Goal: Task Accomplishment & Management: Use online tool/utility

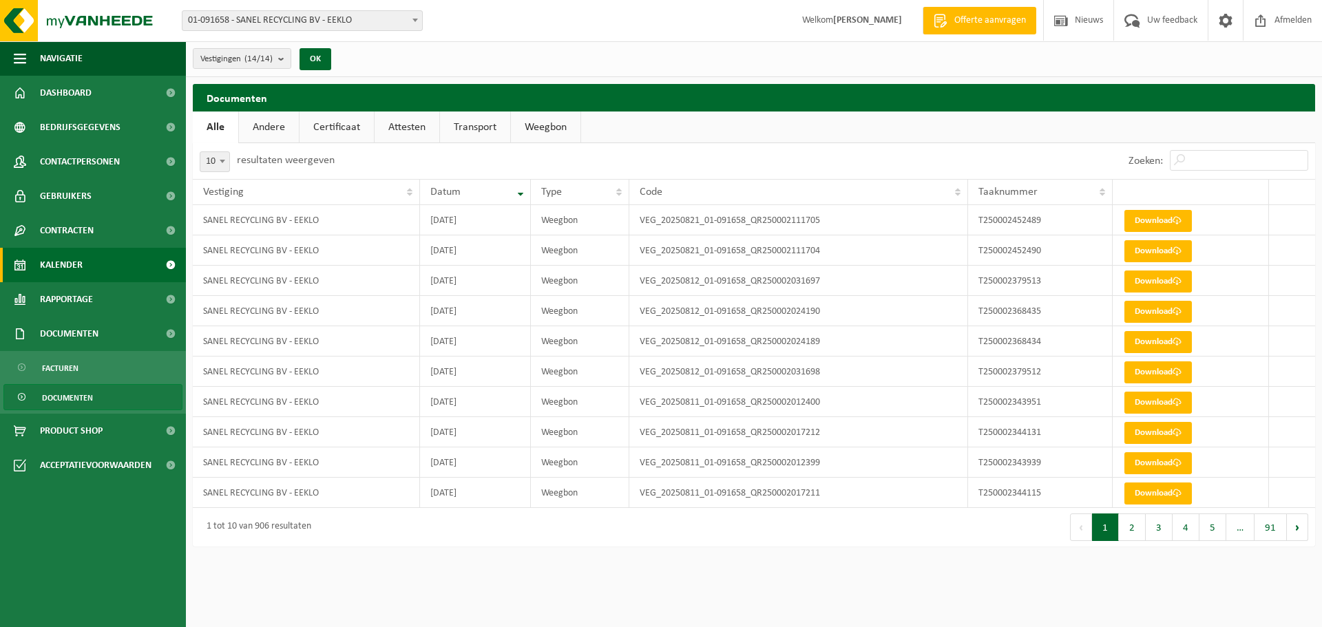
click at [78, 263] on span "Kalender" at bounding box center [61, 265] width 43 height 34
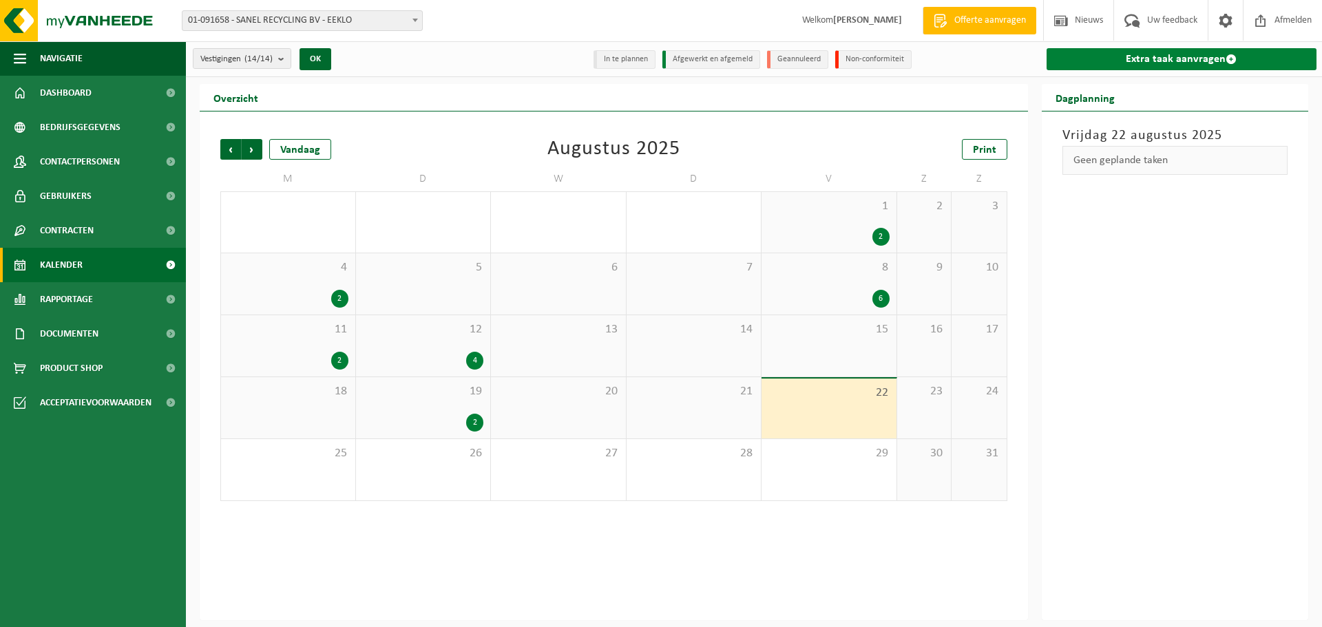
click at [1169, 55] on link "Extra taak aanvragen" at bounding box center [1181, 59] width 271 height 22
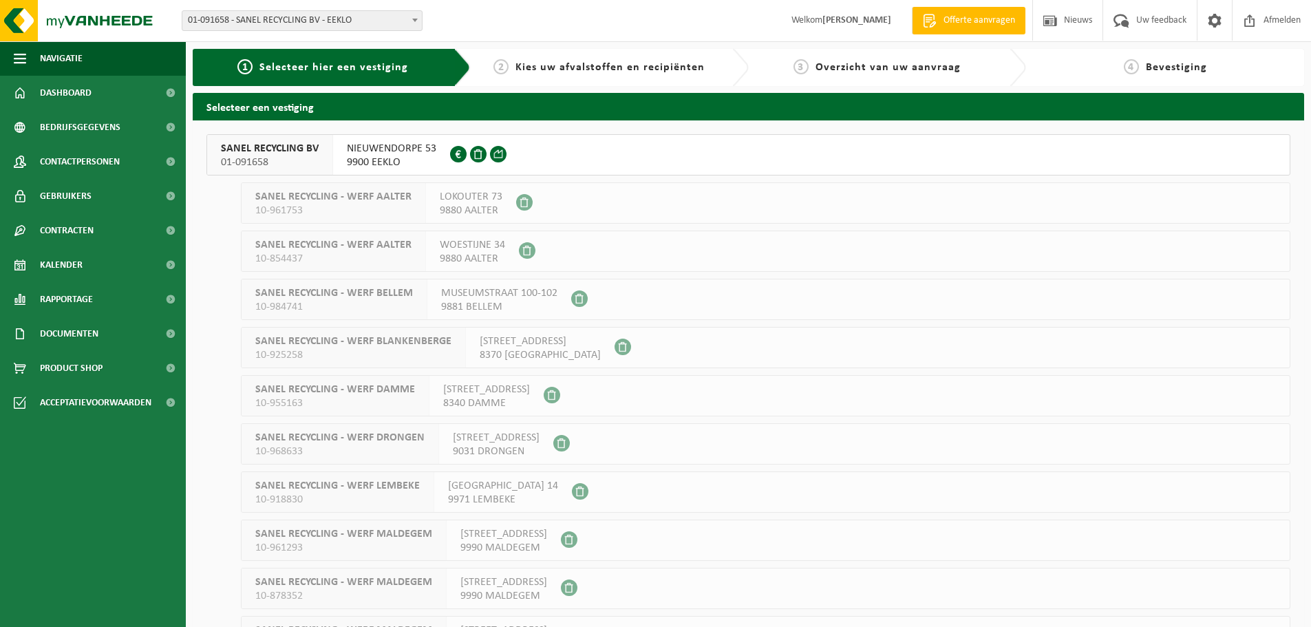
click at [235, 156] on span "01-091658" at bounding box center [270, 163] width 98 height 14
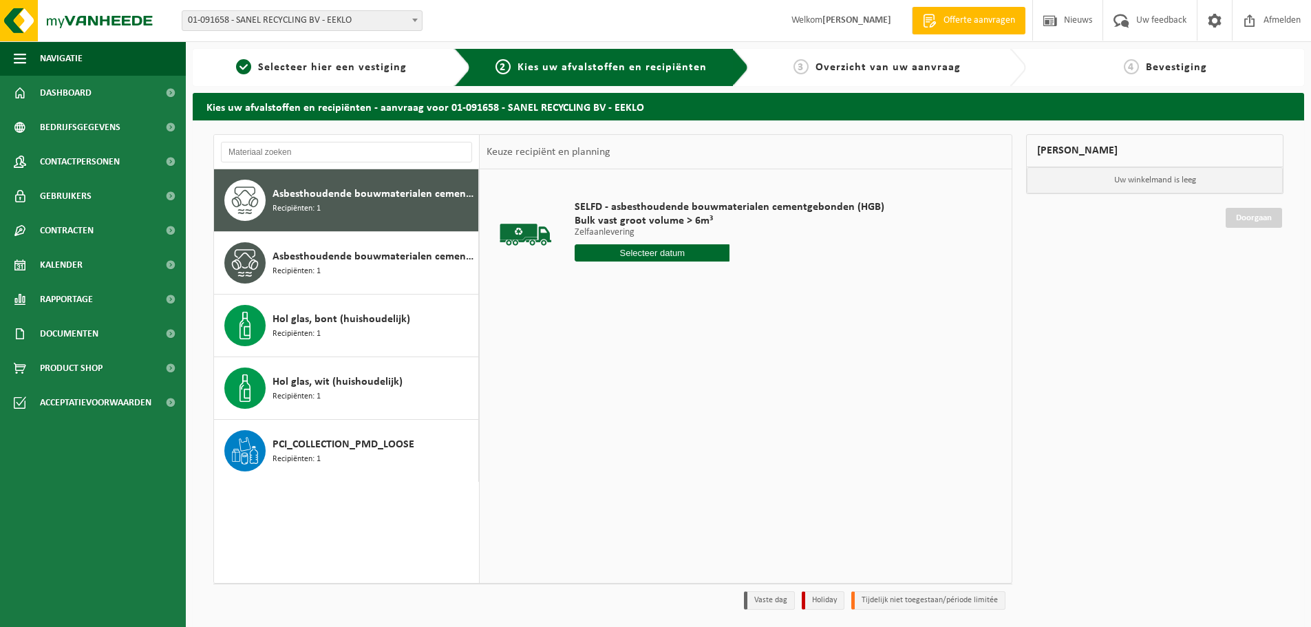
click at [674, 253] on input "text" at bounding box center [652, 252] width 155 height 17
click at [591, 416] on div "25" at bounding box center [588, 419] width 24 height 22
type input "Van 2025-08-25"
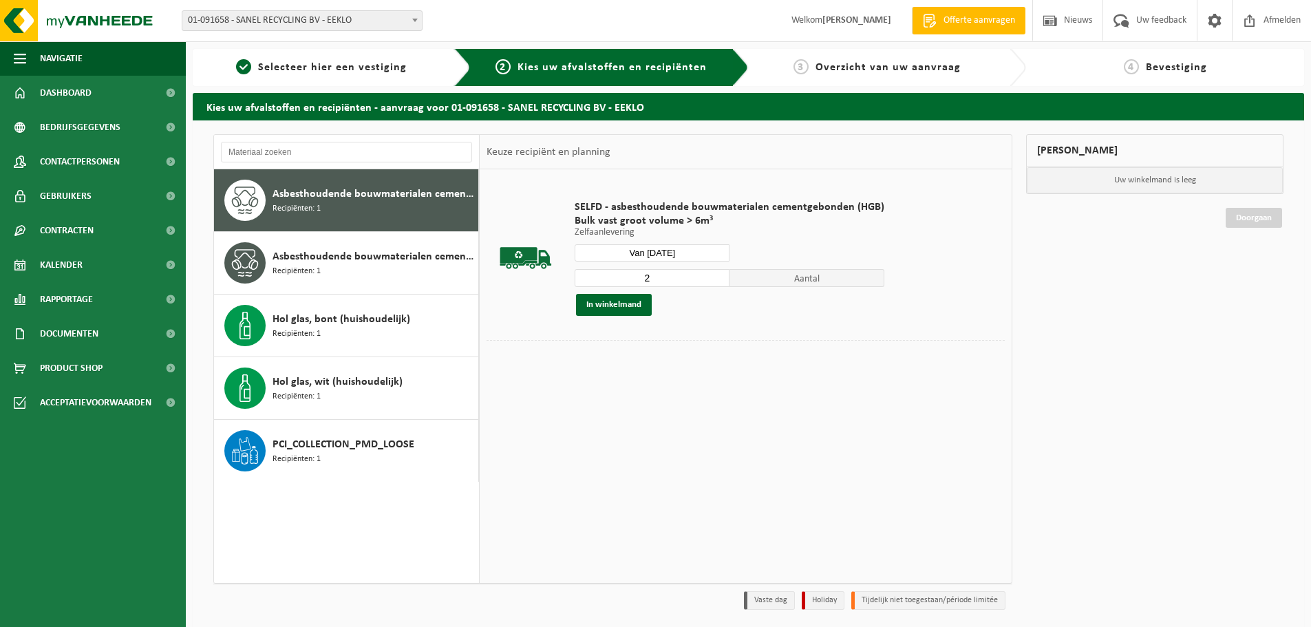
click at [715, 274] on input "2" at bounding box center [652, 278] width 155 height 18
click at [715, 274] on input "3" at bounding box center [652, 278] width 155 height 18
click at [715, 274] on input "4" at bounding box center [652, 278] width 155 height 18
click at [715, 274] on input "5" at bounding box center [652, 278] width 155 height 18
click at [715, 274] on input "6" at bounding box center [652, 278] width 155 height 18
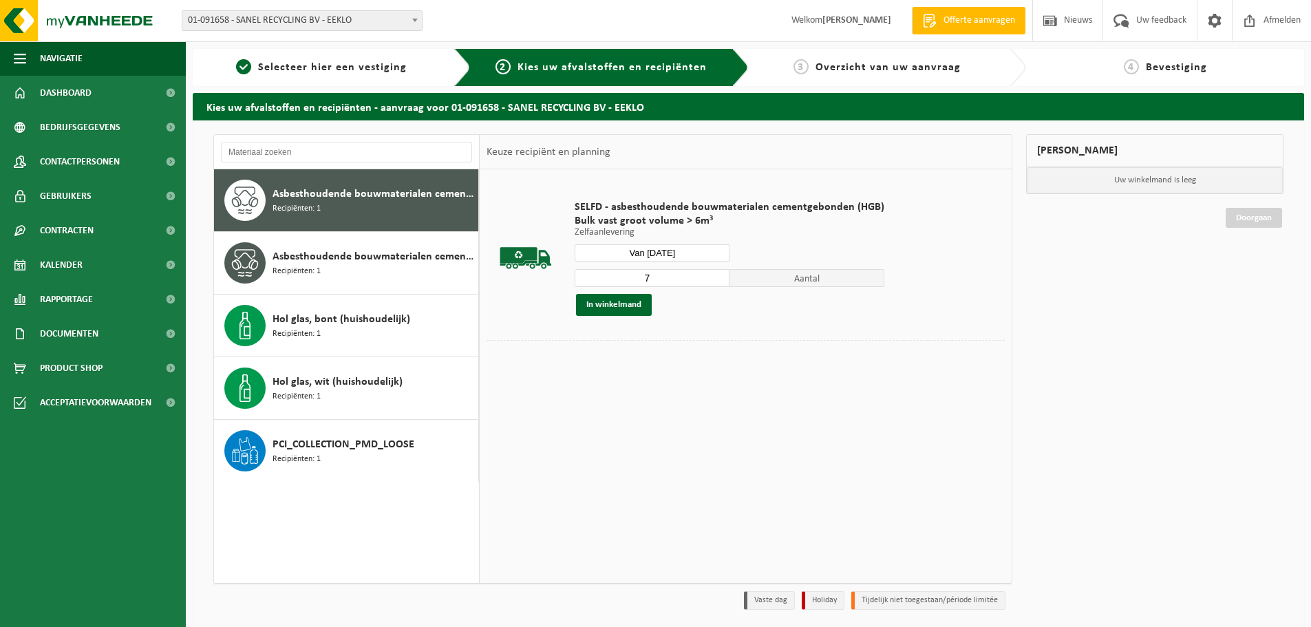
click at [715, 274] on input "7" at bounding box center [652, 278] width 155 height 18
type input "8"
click at [715, 274] on input "8" at bounding box center [652, 278] width 155 height 18
click at [620, 307] on button "In winkelmand" at bounding box center [614, 305] width 76 height 22
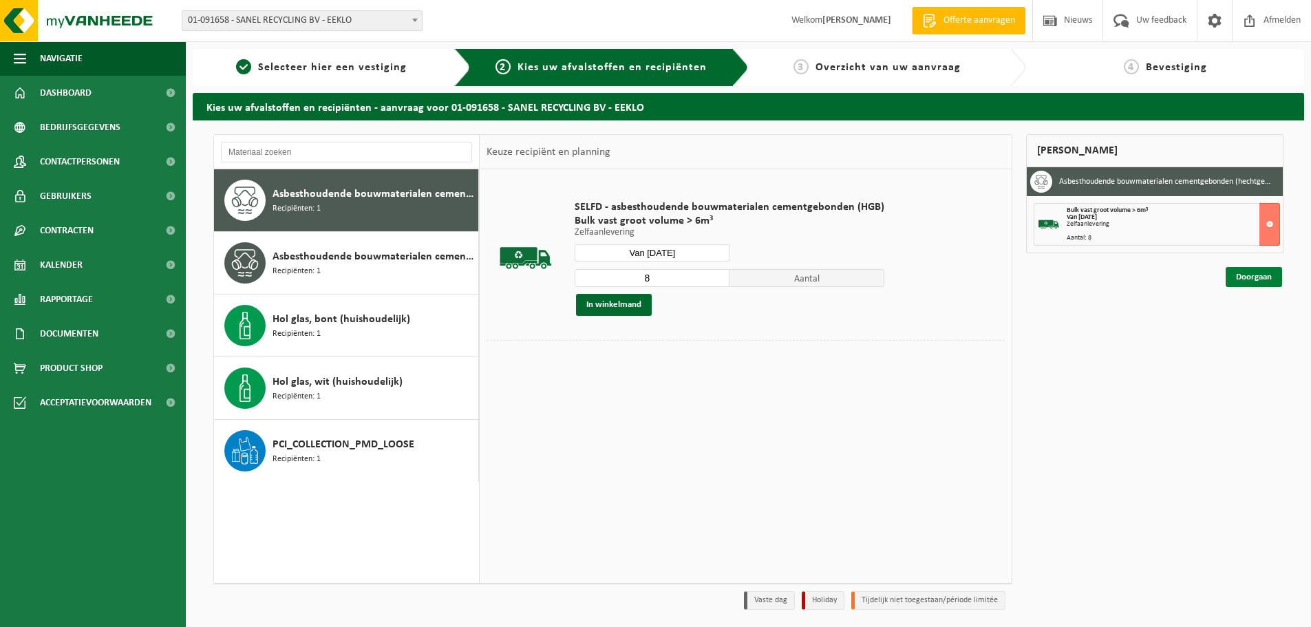
click at [1259, 277] on link "Doorgaan" at bounding box center [1254, 277] width 56 height 20
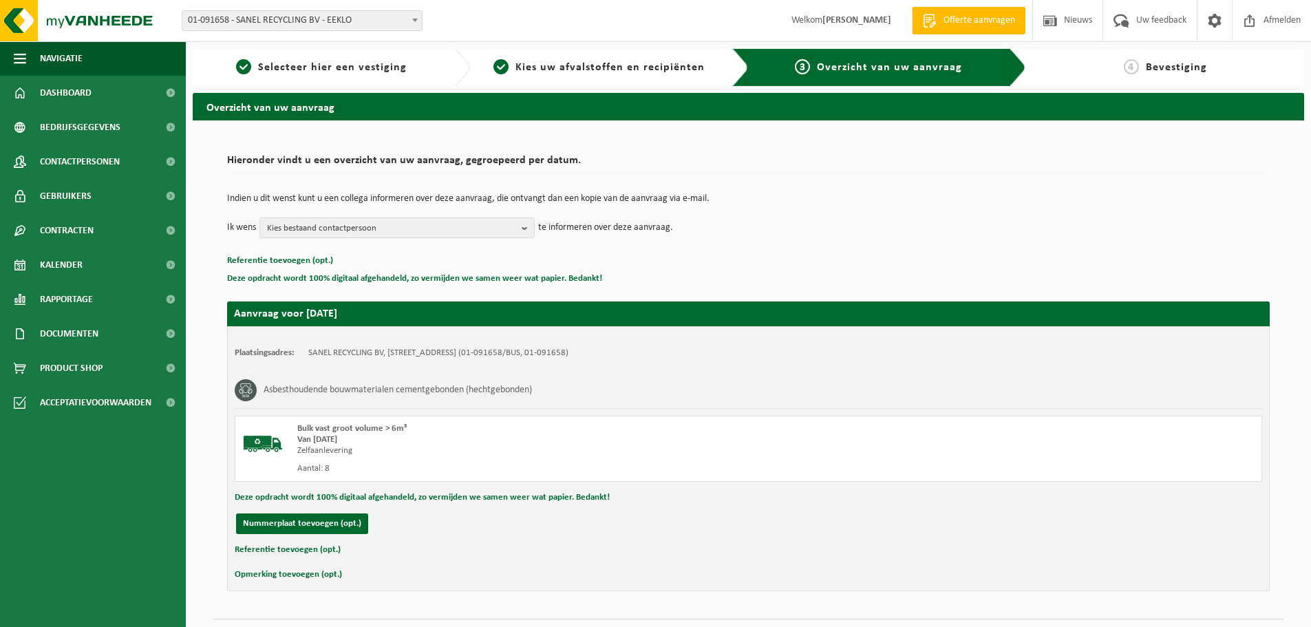
scroll to position [34, 0]
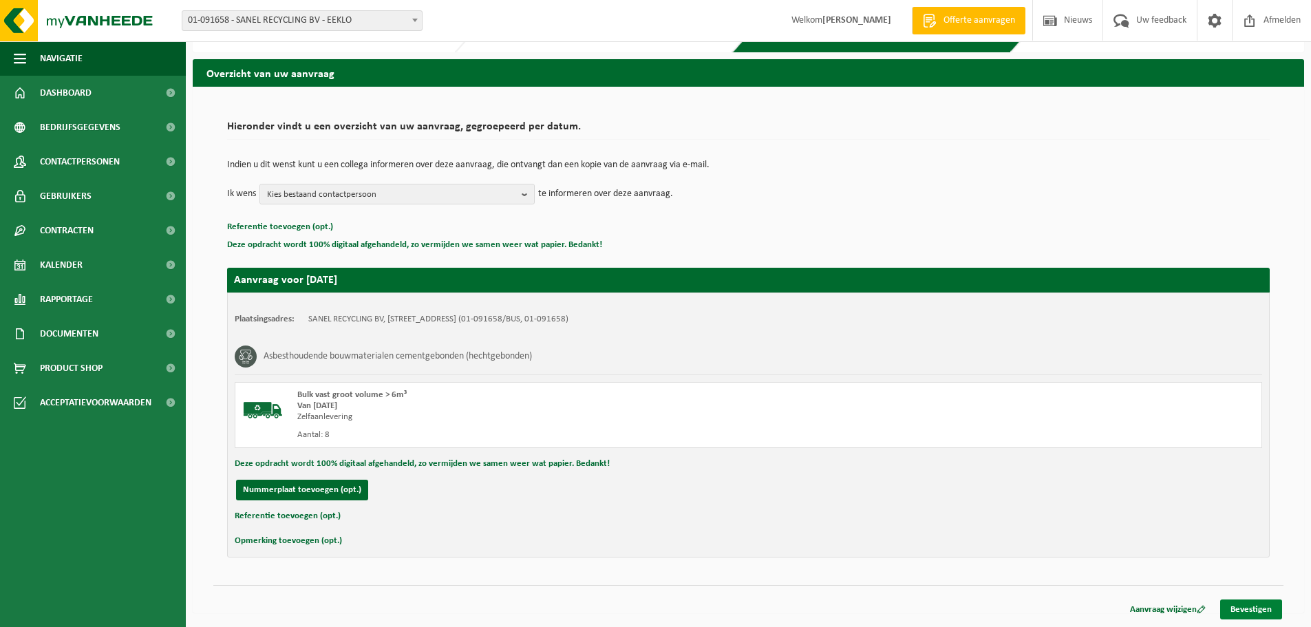
click at [1259, 609] on link "Bevestigen" at bounding box center [1252, 610] width 62 height 20
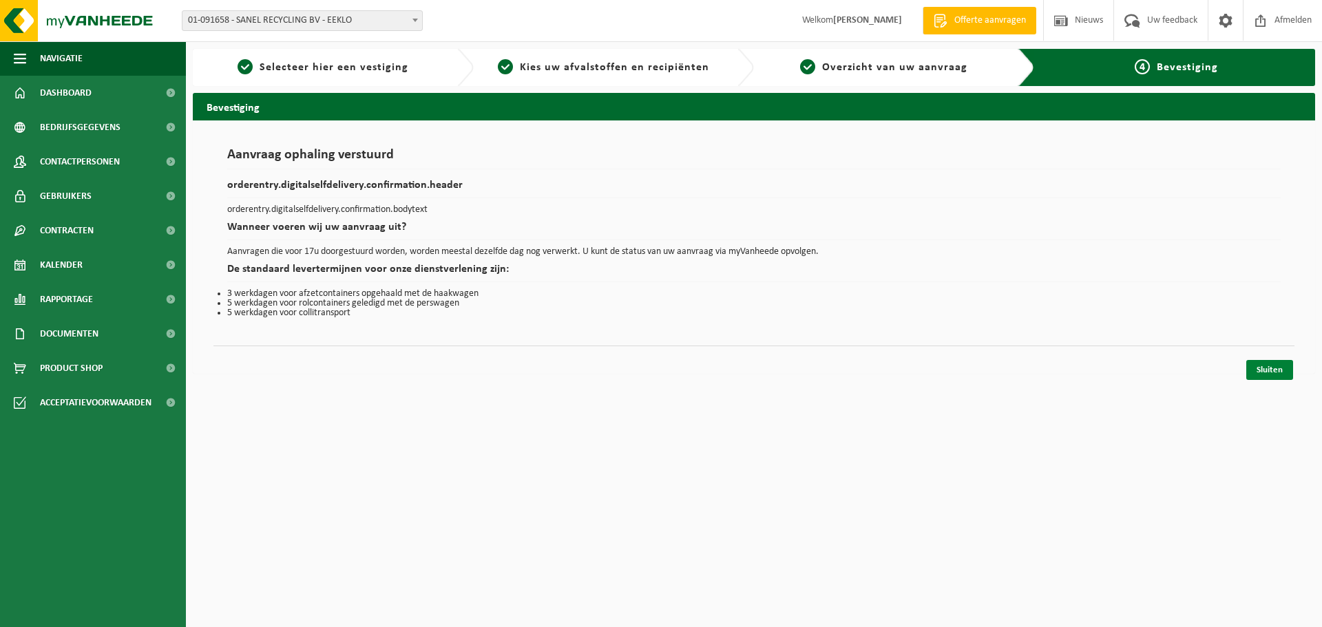
click at [1275, 372] on link "Sluiten" at bounding box center [1269, 370] width 47 height 20
